Goal: Task Accomplishment & Management: Manage account settings

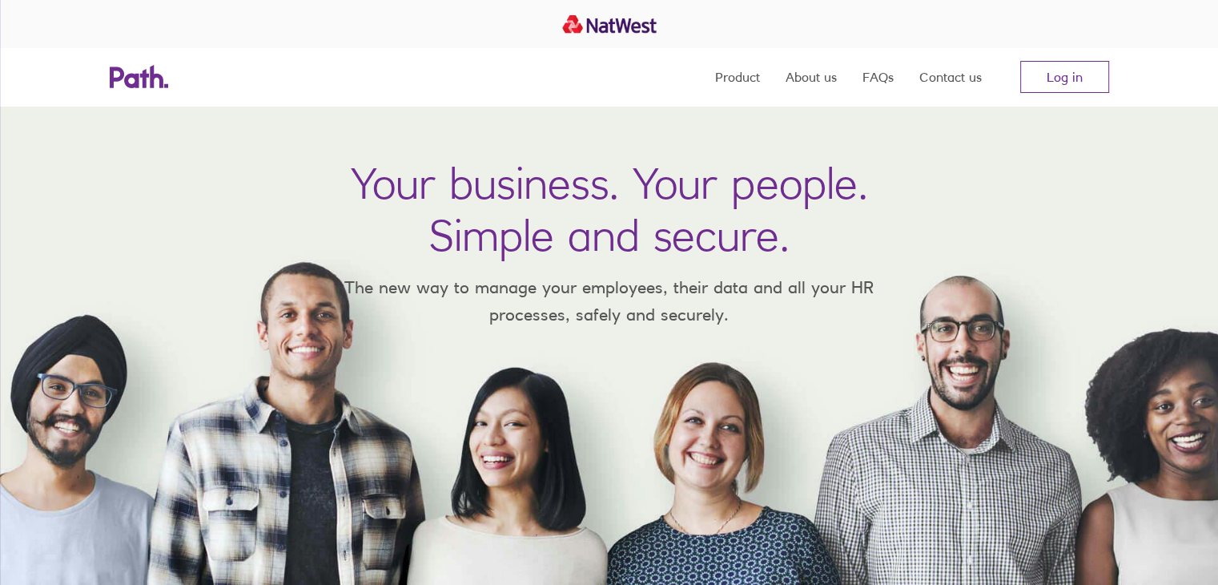
click at [1041, 86] on link "Log in" at bounding box center [1064, 77] width 89 height 32
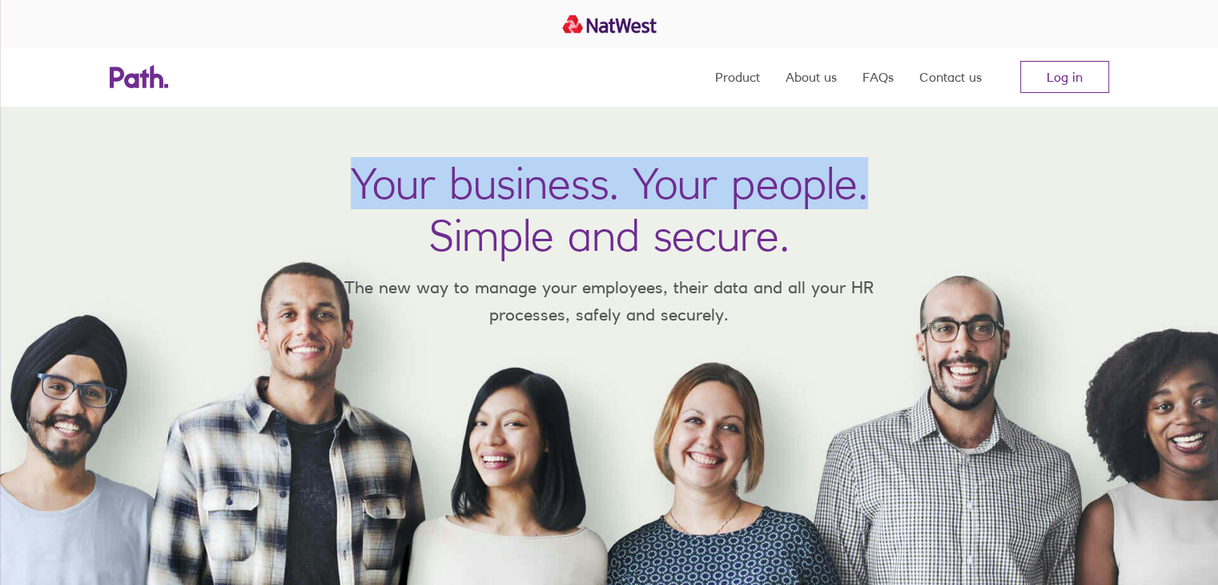
drag, startPoint x: 348, startPoint y: 183, endPoint x: 961, endPoint y: 190, distance: 613.4
click at [958, 193] on div "Your business. Your people. Simple and secure. The new way to manage your emplo…" at bounding box center [609, 345] width 1218 height 479
click at [1069, 163] on div "Your business. Your people. Simple and secure. The new way to manage your emplo…" at bounding box center [609, 345] width 1218 height 479
click at [1058, 62] on link "Log in" at bounding box center [1064, 77] width 89 height 32
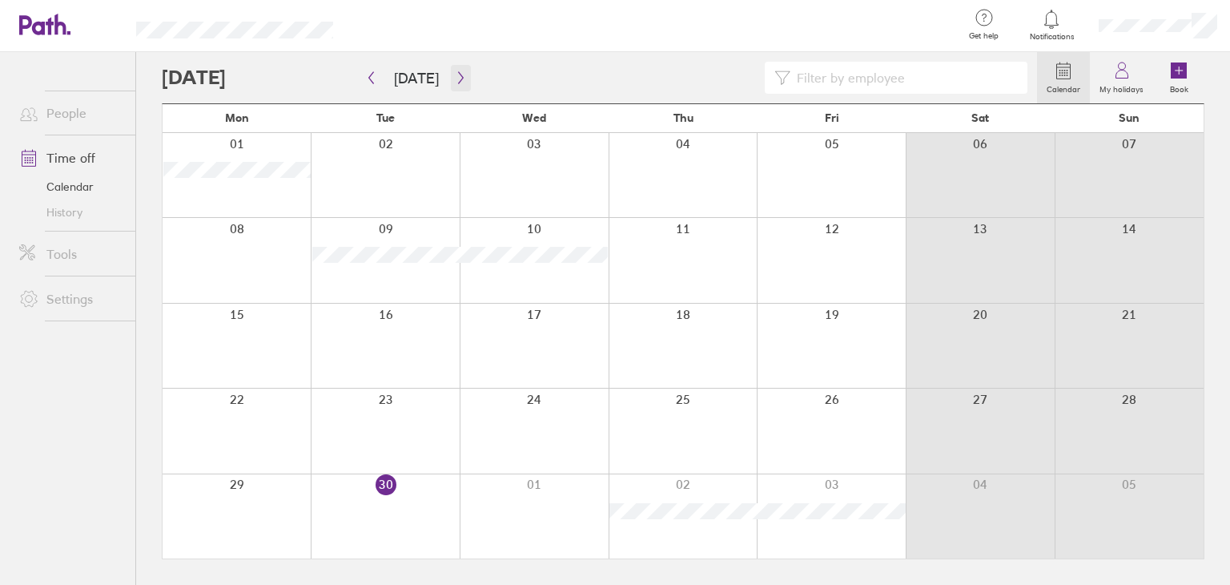
click at [456, 74] on icon "button" at bounding box center [461, 77] width 12 height 13
click at [257, 225] on div at bounding box center [237, 260] width 148 height 84
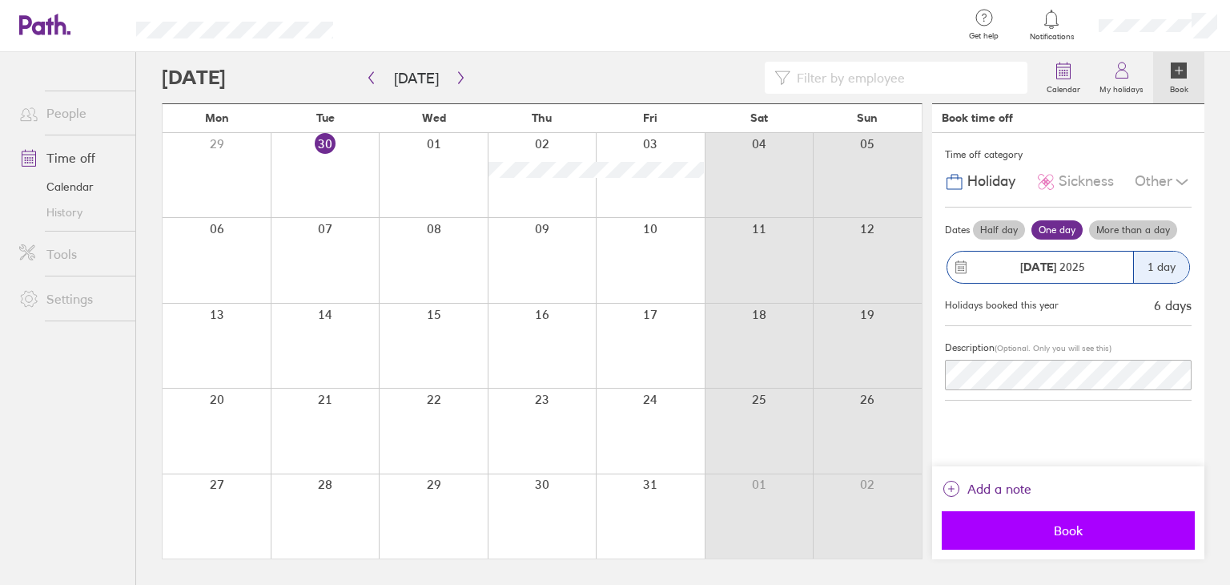
click at [1084, 532] on span "Book" at bounding box center [1068, 530] width 231 height 14
